Goal: Find specific page/section: Find specific page/section

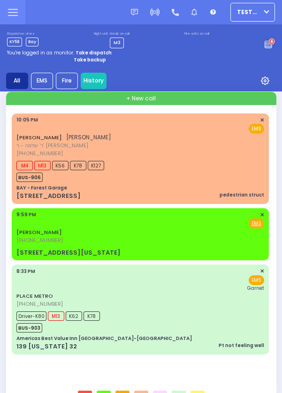
click at [88, 84] on link "History" at bounding box center [94, 81] width 26 height 16
